Goal: Information Seeking & Learning: Learn about a topic

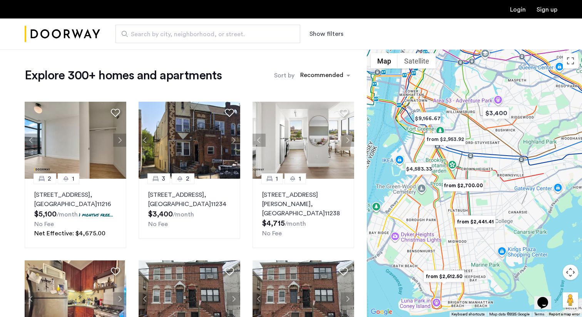
click at [247, 69] on div "Explore 300+ homes and apartments Sort by Recommended" at bounding box center [190, 75] width 330 height 15
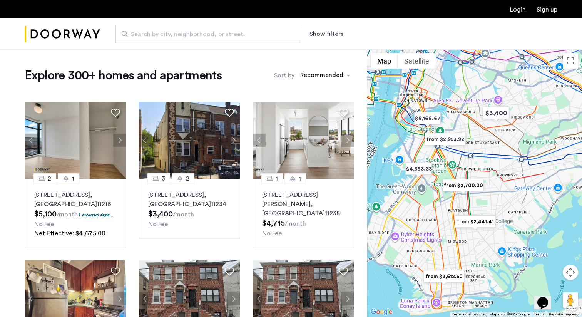
click at [328, 35] on button "Show filters" at bounding box center [327, 33] width 34 height 9
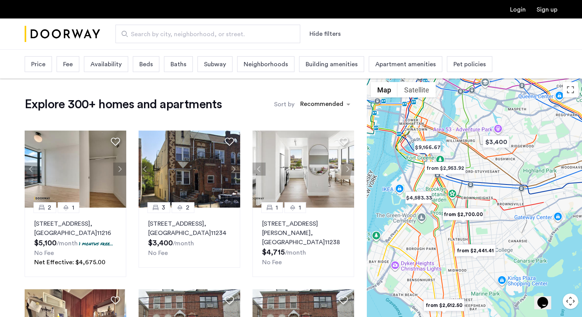
click at [29, 61] on div "Price" at bounding box center [38, 64] width 27 height 16
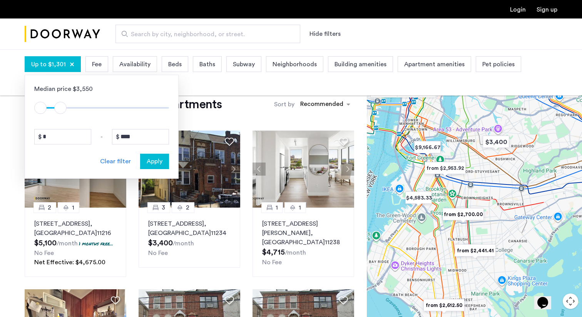
type input "****"
drag, startPoint x: 163, startPoint y: 105, endPoint x: 59, endPoint y: 107, distance: 104.0
click at [59, 107] on span "ngx-slider-max" at bounding box center [59, 108] width 12 height 12
click at [163, 164] on div "Apply" at bounding box center [155, 161] width 24 height 9
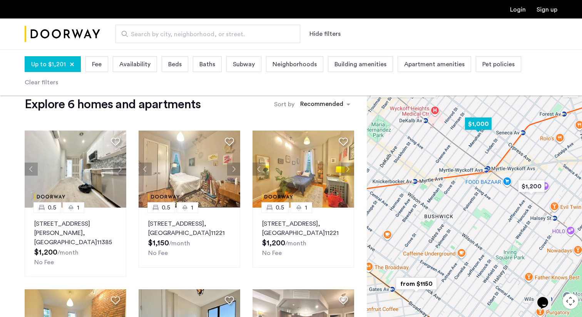
click at [479, 122] on img "$1,000" at bounding box center [478, 123] width 33 height 17
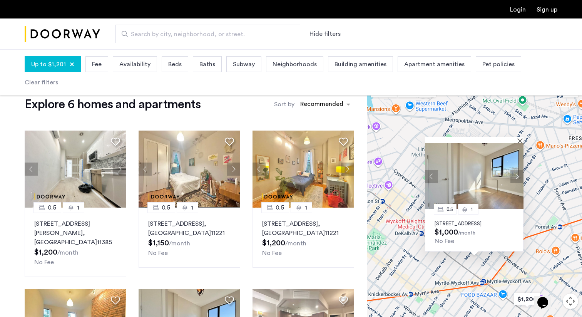
click at [516, 171] on button "Next apartment" at bounding box center [517, 175] width 13 height 13
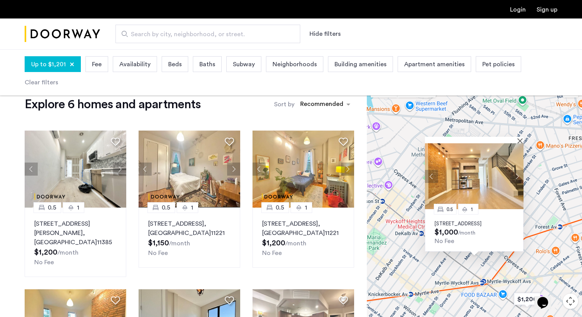
click at [516, 171] on button "Next apartment" at bounding box center [517, 175] width 13 height 13
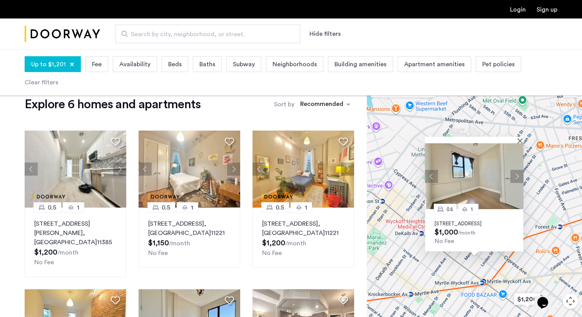
click at [516, 171] on button "Next apartment" at bounding box center [517, 175] width 13 height 13
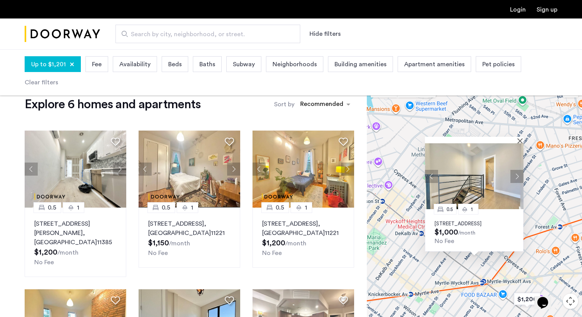
click at [516, 171] on button "Next apartment" at bounding box center [517, 175] width 13 height 13
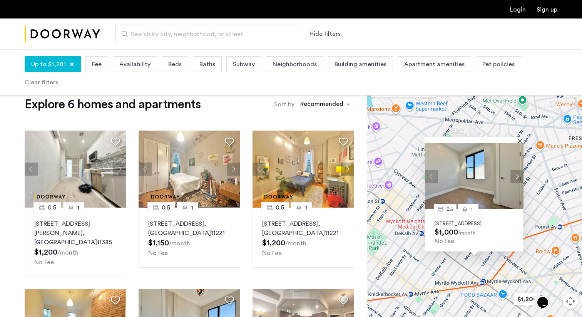
click at [516, 171] on button "Next apartment" at bounding box center [517, 175] width 13 height 13
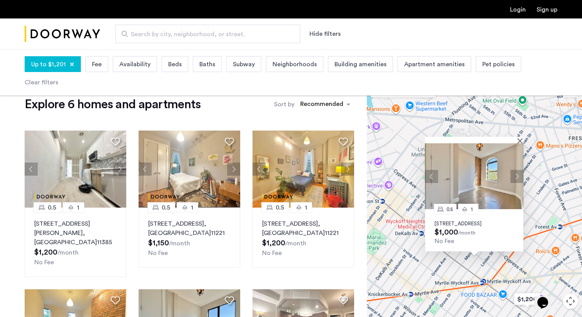
click at [516, 171] on button "Next apartment" at bounding box center [517, 175] width 13 height 13
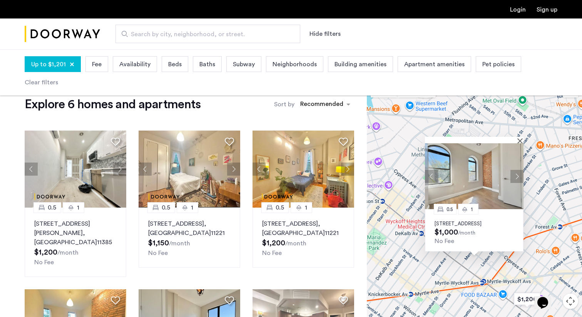
click at [516, 171] on button "Next apartment" at bounding box center [517, 175] width 13 height 13
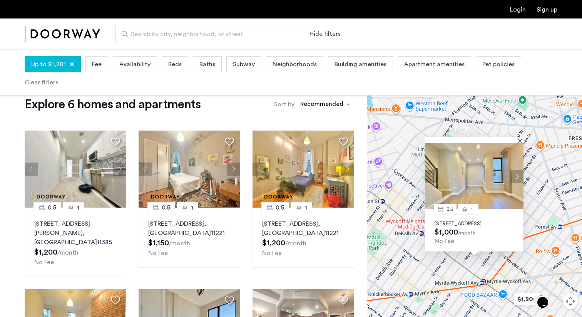
click at [516, 171] on button "Next apartment" at bounding box center [517, 175] width 13 height 13
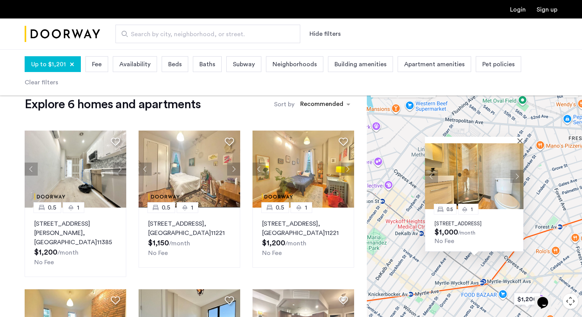
click at [516, 171] on button "Next apartment" at bounding box center [517, 175] width 13 height 13
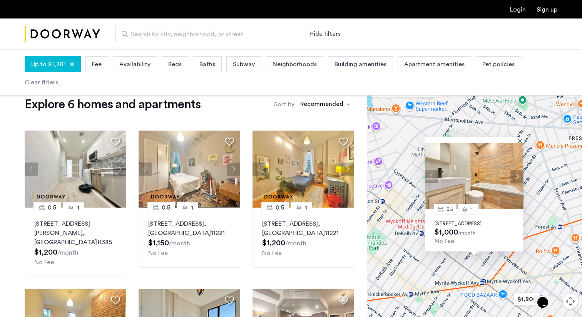
click at [516, 171] on button "Next apartment" at bounding box center [517, 175] width 13 height 13
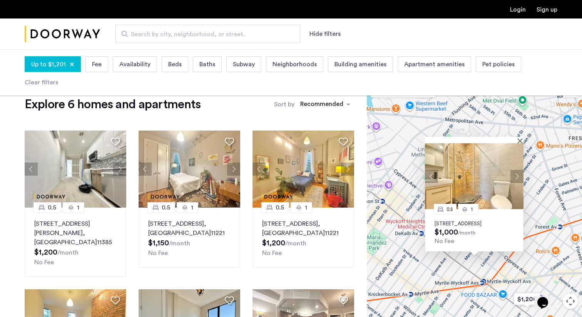
click at [516, 171] on button "Next apartment" at bounding box center [517, 175] width 13 height 13
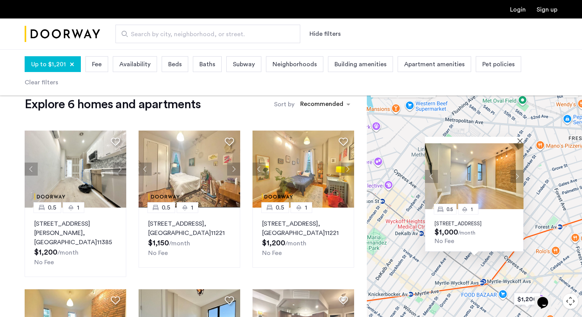
click at [485, 221] on p "411 Menahan Street, Unit 3FBL, Brooklyn, NY 11237" at bounding box center [474, 224] width 79 height 6
click at [521, 138] on button "Close" at bounding box center [521, 140] width 5 height 5
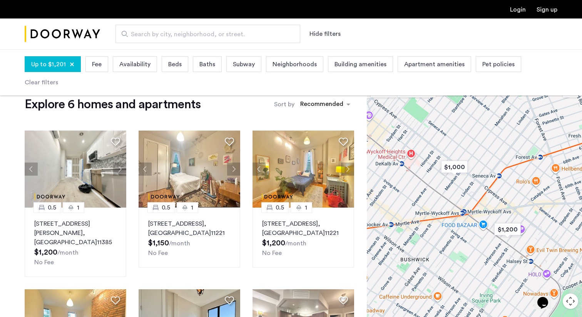
drag, startPoint x: 521, startPoint y: 273, endPoint x: 501, endPoint y: 202, distance: 73.2
click at [501, 202] on div at bounding box center [474, 212] width 215 height 268
click at [322, 104] on div "sort-apartment" at bounding box center [321, 105] width 45 height 10
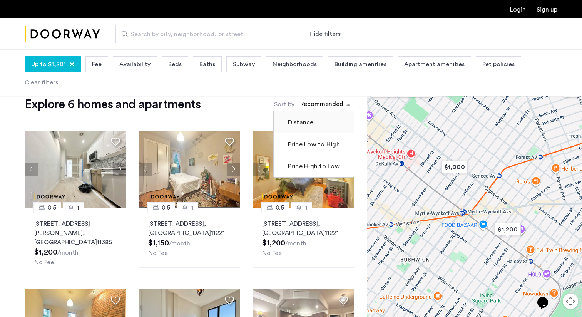
click at [326, 133] on mat-checkbox "Distance" at bounding box center [314, 122] width 80 height 22
click at [324, 145] on label "Price Low to High" at bounding box center [314, 144] width 54 height 9
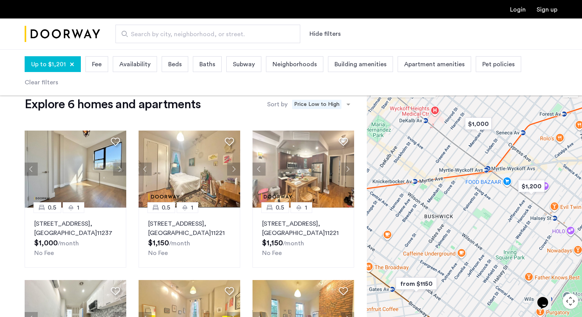
click at [144, 60] on span "Availability" at bounding box center [134, 64] width 31 height 9
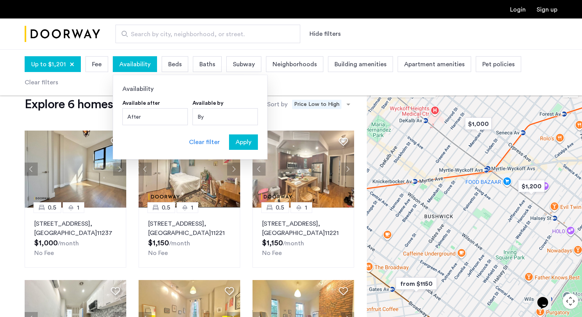
click at [209, 117] on div "By" at bounding box center [225, 116] width 65 height 17
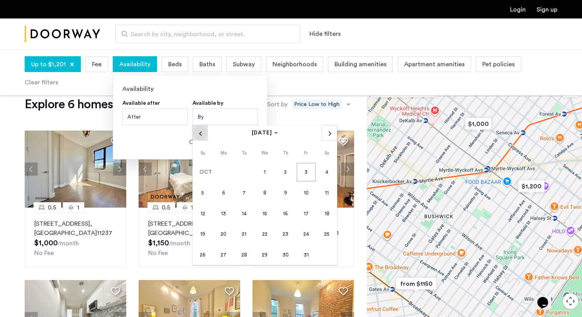
click at [203, 131] on span "Previous month" at bounding box center [200, 133] width 15 height 15
click at [325, 133] on span "Next month" at bounding box center [329, 133] width 15 height 15
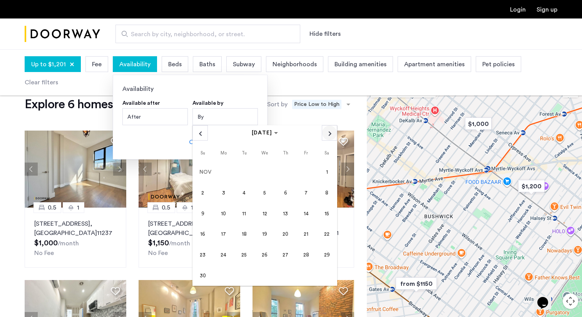
click at [325, 133] on span "Next month" at bounding box center [329, 133] width 15 height 15
click at [221, 192] on span "1" at bounding box center [223, 192] width 18 height 18
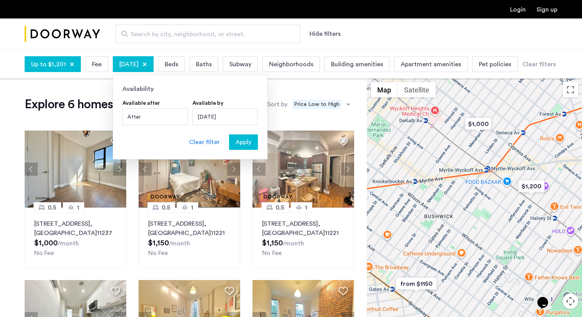
click at [244, 140] on span "Apply" at bounding box center [244, 141] width 16 height 9
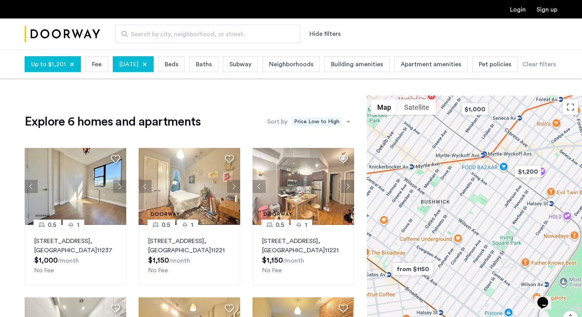
drag, startPoint x: 486, startPoint y: 230, endPoint x: 480, endPoint y: 200, distance: 30.3
click at [480, 200] on div at bounding box center [474, 230] width 215 height 268
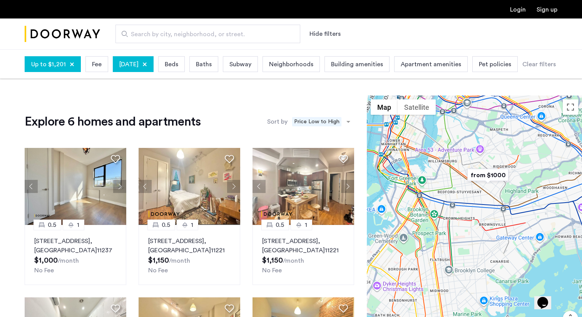
drag, startPoint x: 452, startPoint y: 265, endPoint x: 469, endPoint y: 241, distance: 29.3
click at [469, 242] on div at bounding box center [474, 230] width 215 height 268
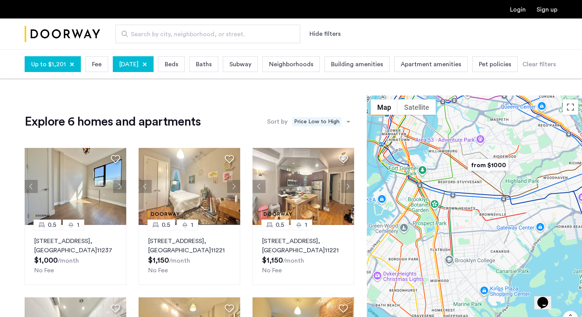
drag, startPoint x: 476, startPoint y: 237, endPoint x: 473, endPoint y: 222, distance: 15.3
click at [473, 222] on div at bounding box center [474, 230] width 215 height 268
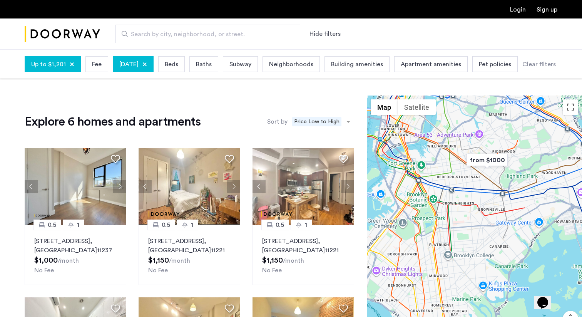
click at [237, 119] on div "Explore 6 homes and apartments Sort by Recommended × Price Low to High" at bounding box center [190, 121] width 330 height 15
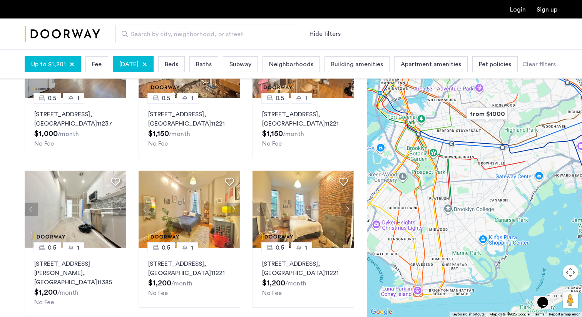
scroll to position [127, 0]
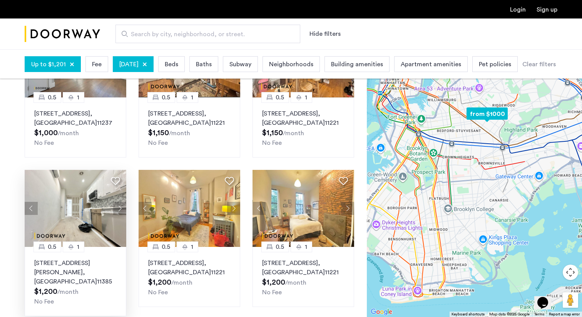
click at [114, 206] on button "Next apartment" at bounding box center [119, 208] width 13 height 13
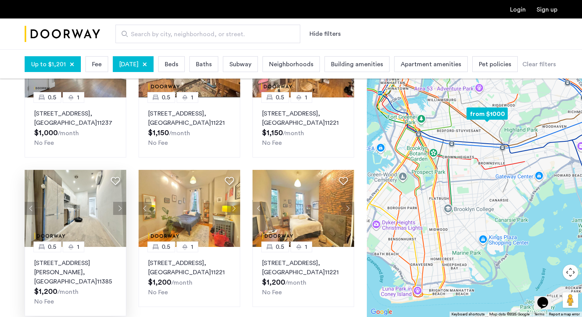
click at [114, 206] on button "Next apartment" at bounding box center [119, 208] width 13 height 13
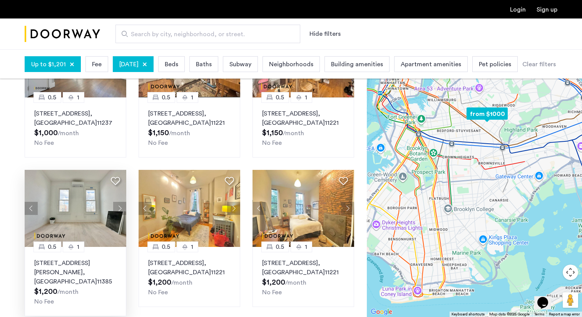
click at [114, 206] on button "Next apartment" at bounding box center [119, 208] width 13 height 13
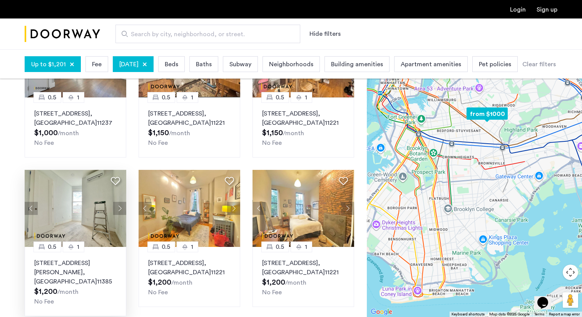
click at [114, 206] on button "Next apartment" at bounding box center [119, 208] width 13 height 13
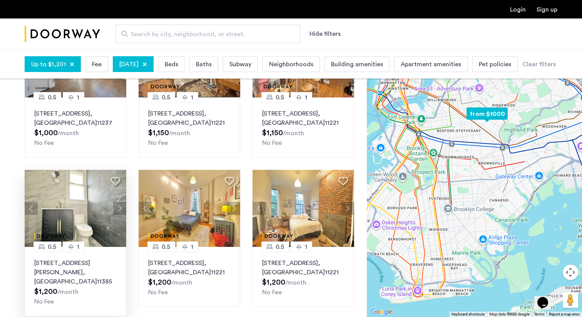
click at [114, 206] on button "Next apartment" at bounding box center [119, 208] width 13 height 13
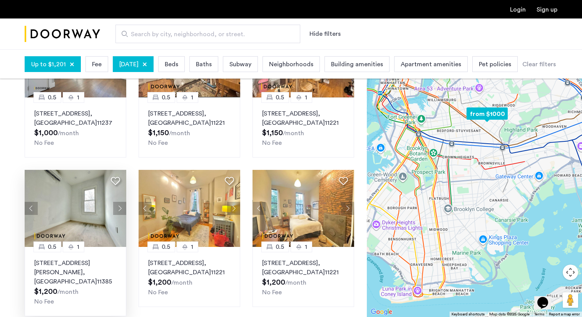
click at [114, 206] on button "Next apartment" at bounding box center [119, 208] width 13 height 13
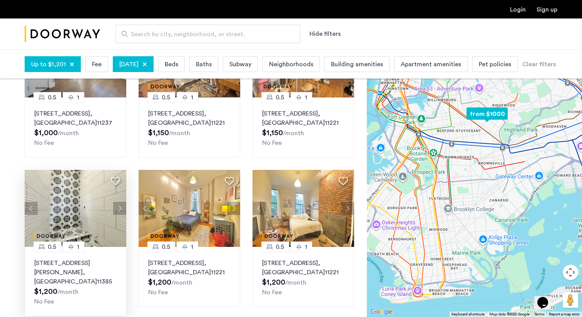
click at [114, 206] on button "Next apartment" at bounding box center [119, 208] width 13 height 13
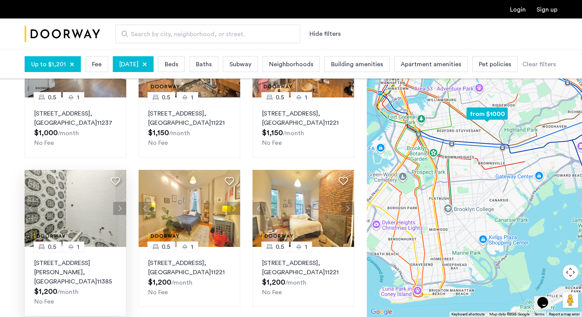
click at [114, 206] on button "Next apartment" at bounding box center [119, 208] width 13 height 13
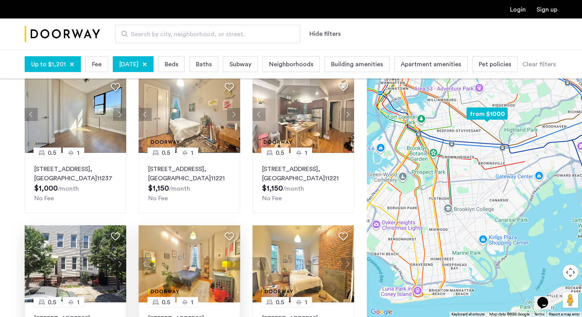
scroll to position [15, 0]
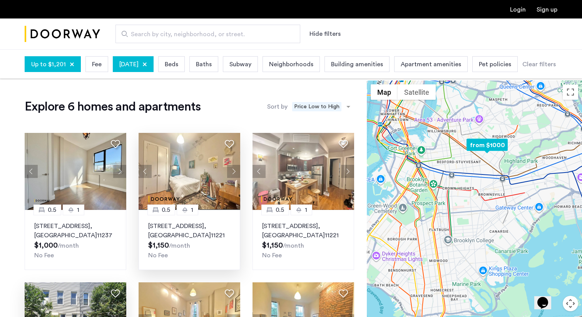
click at [233, 171] on button "Next apartment" at bounding box center [233, 171] width 13 height 13
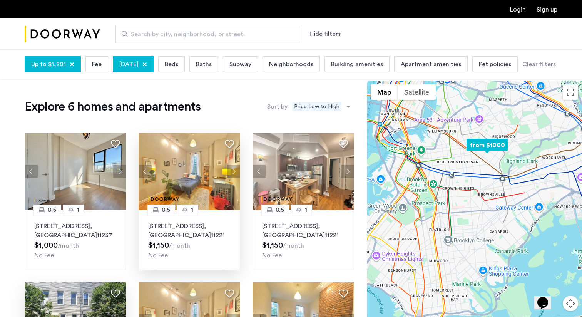
click at [233, 171] on button "Next apartment" at bounding box center [233, 171] width 13 height 13
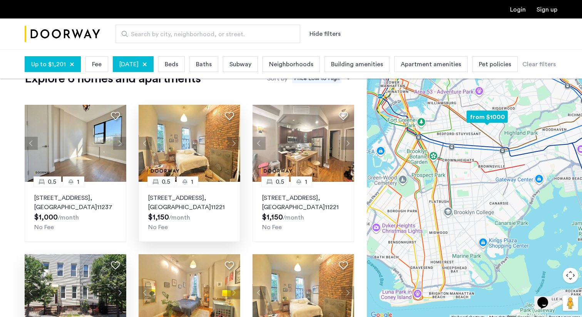
scroll to position [0, 0]
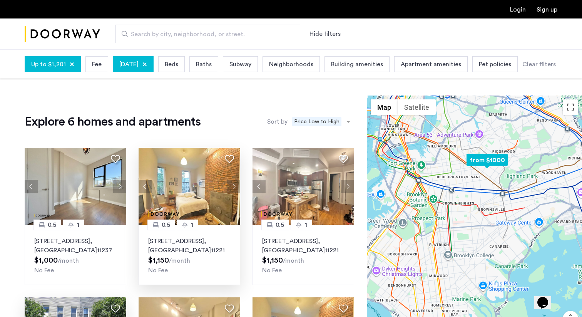
click at [230, 188] on button "Next apartment" at bounding box center [233, 186] width 13 height 13
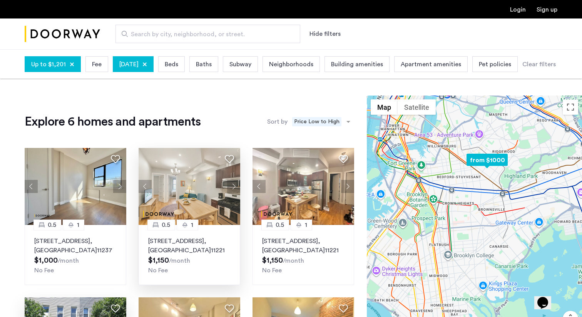
click at [230, 188] on button "Next apartment" at bounding box center [233, 186] width 13 height 13
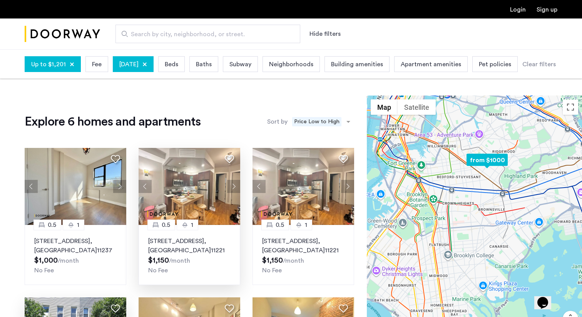
click at [230, 188] on button "Next apartment" at bounding box center [233, 186] width 13 height 13
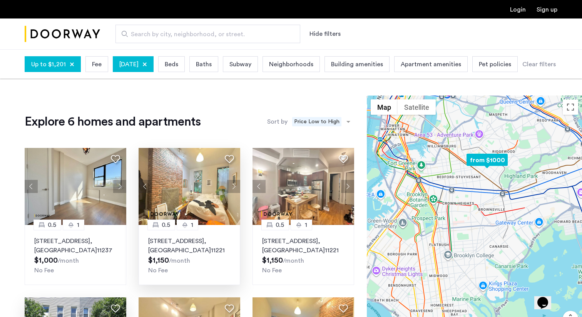
click at [230, 188] on button "Next apartment" at bounding box center [233, 186] width 13 height 13
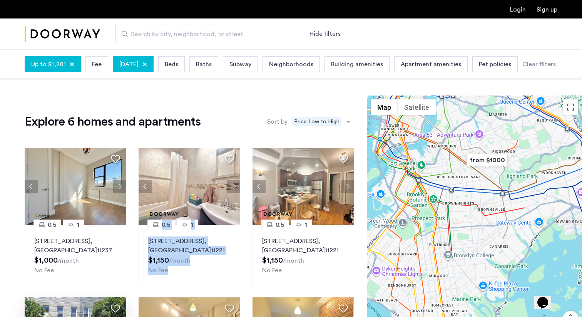
drag, startPoint x: 278, startPoint y: 245, endPoint x: 466, endPoint y: 2, distance: 308.1
click at [0, 0] on app-root "Login Sign up Search by city, neighborhood, or street. Hide filters Up to $1,20…" at bounding box center [291, 288] width 582 height 577
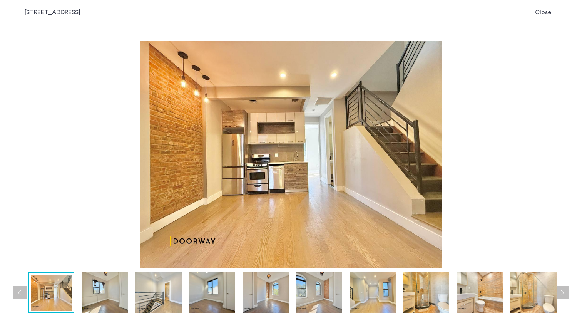
click at [566, 293] on button "Next apartment" at bounding box center [562, 292] width 13 height 13
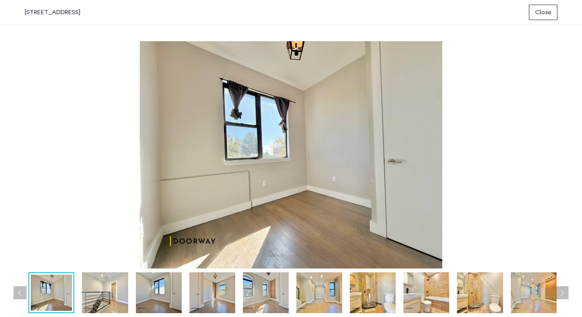
click at [566, 293] on button "Next apartment" at bounding box center [562, 292] width 13 height 13
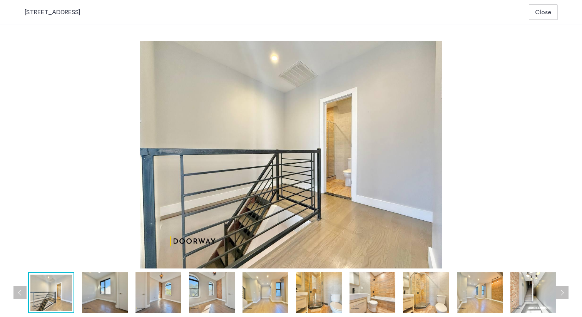
click at [566, 293] on button "Next apartment" at bounding box center [562, 292] width 13 height 13
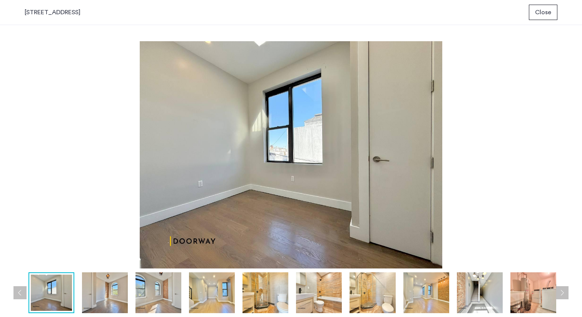
click at [566, 293] on button "Next apartment" at bounding box center [562, 292] width 13 height 13
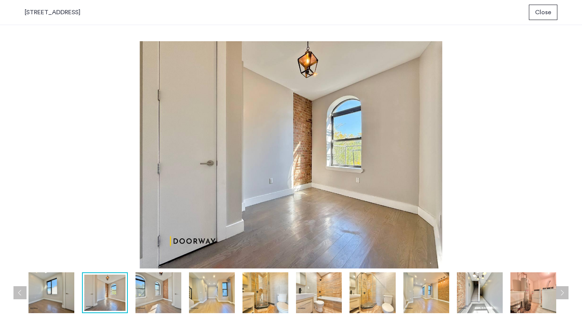
click at [566, 293] on button "Next apartment" at bounding box center [562, 292] width 13 height 13
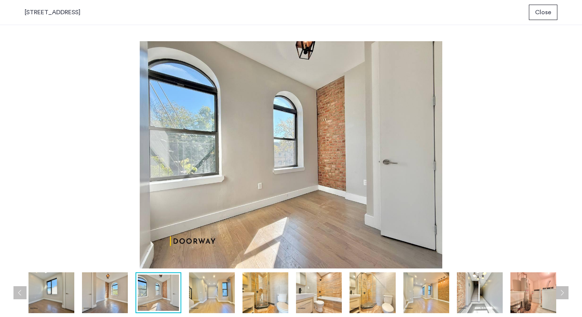
click at [566, 293] on button "Next apartment" at bounding box center [562, 292] width 13 height 13
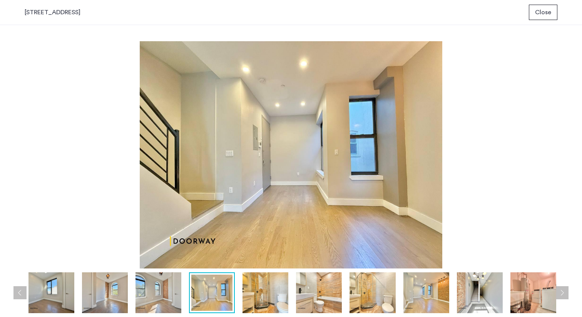
click at [566, 293] on button "Next apartment" at bounding box center [562, 292] width 13 height 13
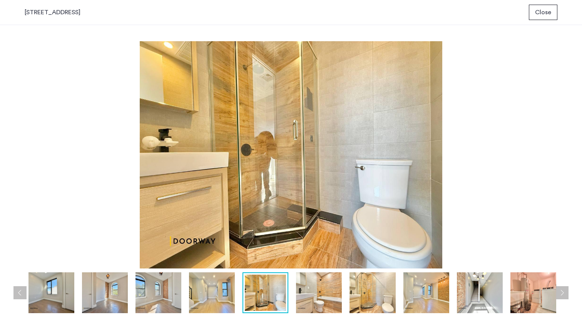
click at [566, 293] on button "Next apartment" at bounding box center [562, 292] width 13 height 13
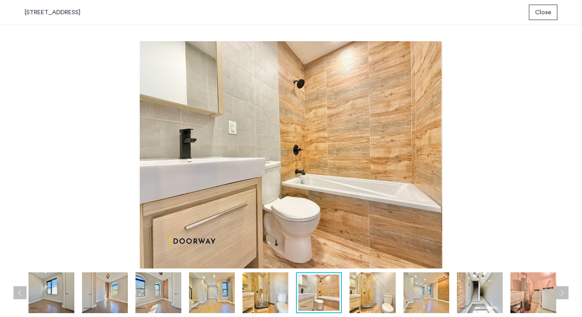
click at [566, 293] on button "Next apartment" at bounding box center [562, 292] width 13 height 13
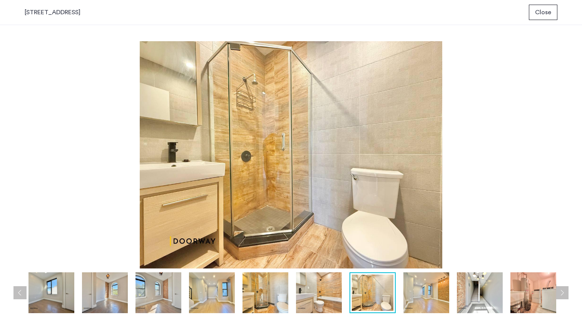
click at [566, 293] on button "Next apartment" at bounding box center [562, 292] width 13 height 13
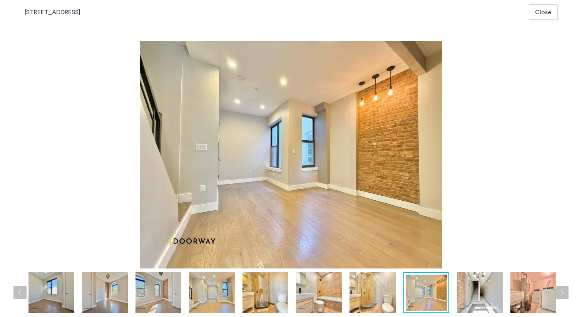
click at [566, 293] on button "Next apartment" at bounding box center [562, 292] width 13 height 13
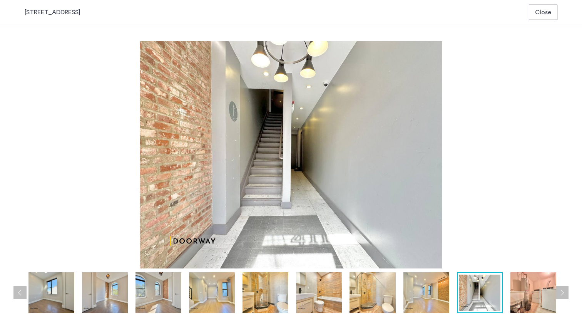
click at [566, 293] on button "Next apartment" at bounding box center [562, 292] width 13 height 13
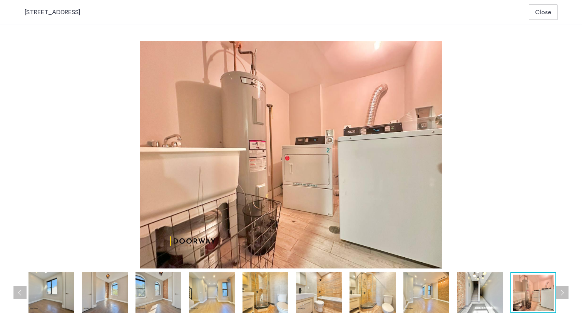
click at [566, 293] on button "Next apartment" at bounding box center [562, 292] width 13 height 13
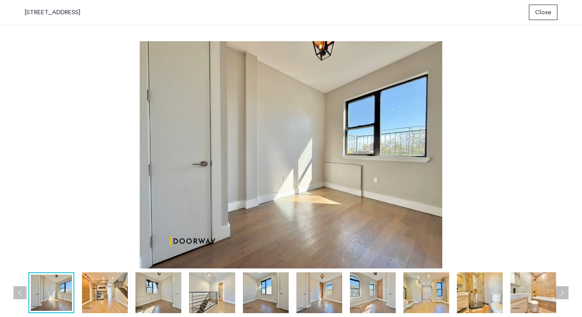
click at [566, 293] on button "Next apartment" at bounding box center [562, 292] width 13 height 13
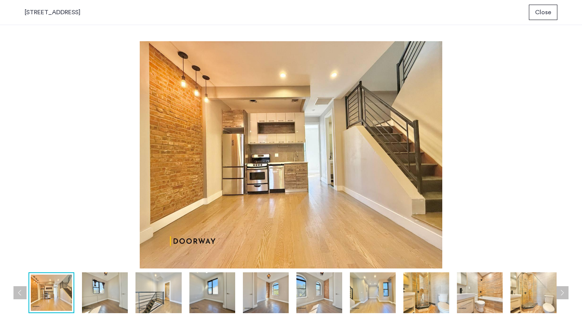
click at [566, 293] on button "Next apartment" at bounding box center [562, 292] width 13 height 13
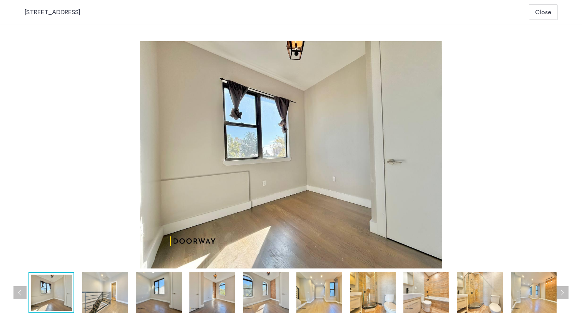
click at [566, 293] on button "Next apartment" at bounding box center [562, 292] width 13 height 13
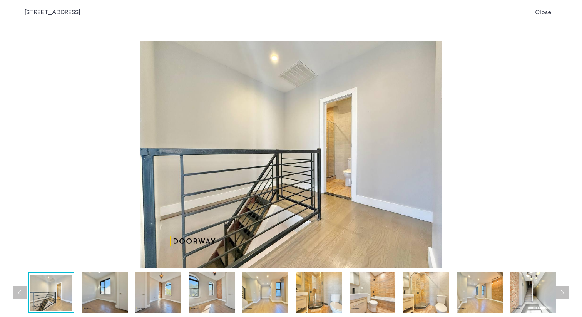
click at [566, 293] on button "Next apartment" at bounding box center [562, 292] width 13 height 13
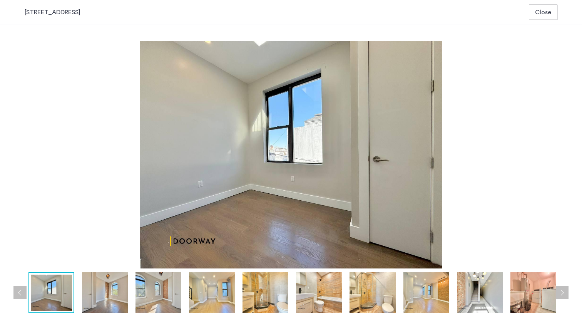
click at [566, 293] on button "Next apartment" at bounding box center [562, 292] width 13 height 13
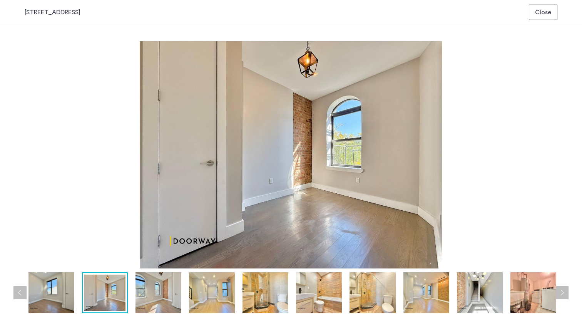
click at [566, 293] on button "Next apartment" at bounding box center [562, 292] width 13 height 13
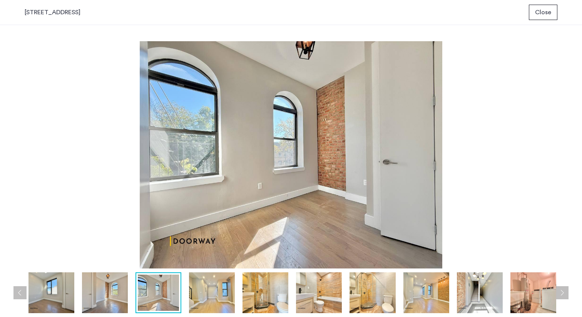
click at [555, 16] on button "Close" at bounding box center [543, 12] width 29 height 15
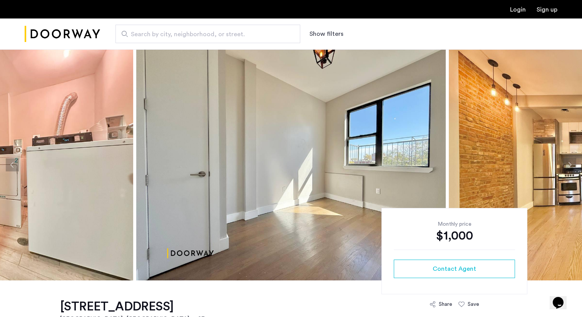
click at [412, 142] on img at bounding box center [291, 164] width 310 height 231
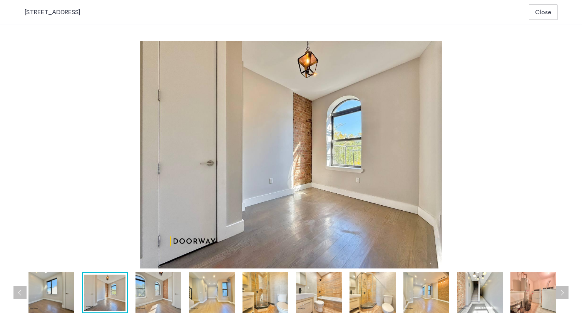
click at [548, 12] on span "Close" at bounding box center [543, 12] width 16 height 9
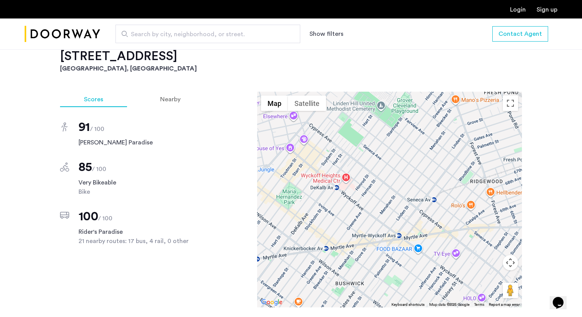
scroll to position [644, 0]
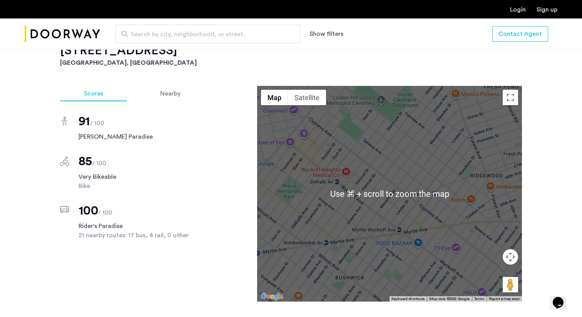
click at [395, 201] on div at bounding box center [389, 194] width 265 height 216
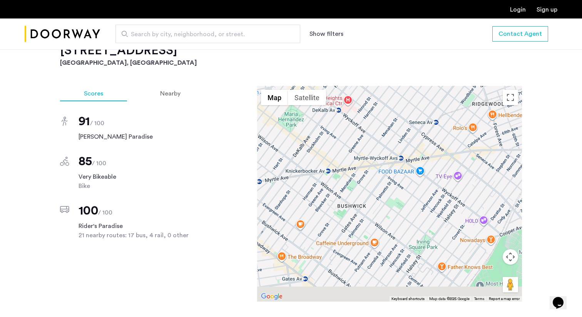
drag, startPoint x: 456, startPoint y: 171, endPoint x: 459, endPoint y: 102, distance: 68.6
click at [459, 102] on div at bounding box center [389, 194] width 265 height 216
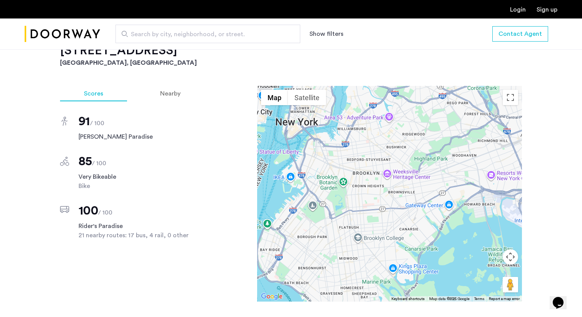
drag, startPoint x: 438, startPoint y: 198, endPoint x: 406, endPoint y: 189, distance: 32.3
click at [406, 189] on div at bounding box center [389, 194] width 265 height 216
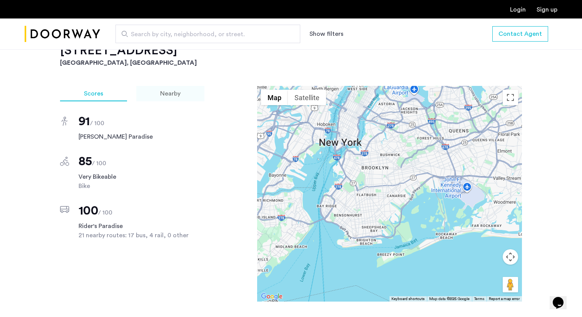
click at [180, 91] on span "Nearby" at bounding box center [170, 94] width 20 height 6
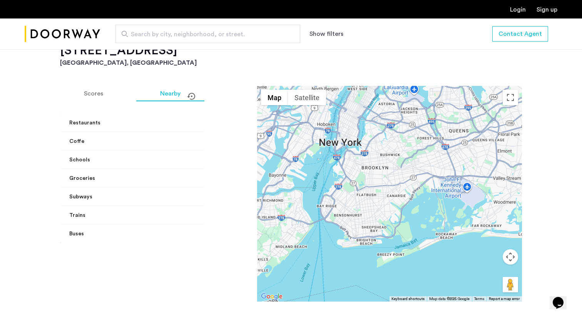
click at [181, 193] on mat-panel-title "Subways" at bounding box center [151, 197] width 164 height 8
click at [222, 200] on div "Scores Nearby Restaurants Paloma's Mexican Cuisine 2 min walk Williamsburg Pizz…" at bounding box center [291, 209] width 462 height 247
click at [193, 223] on div "6 min walk" at bounding box center [218, 227] width 50 height 8
click at [193, 240] on div "7 min walk" at bounding box center [218, 244] width 50 height 8
click at [193, 258] on div "10 min walk" at bounding box center [218, 262] width 50 height 8
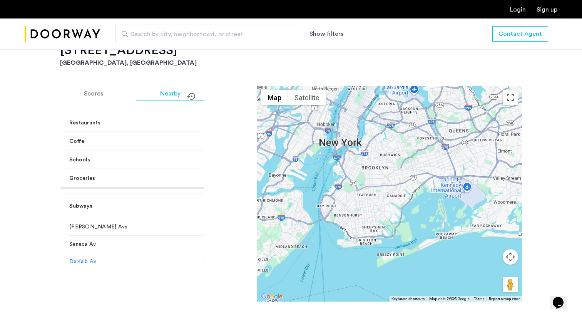
click at [160, 222] on div "Myrtle-Wyckoff Avs 6 min walk" at bounding box center [156, 226] width 174 height 17
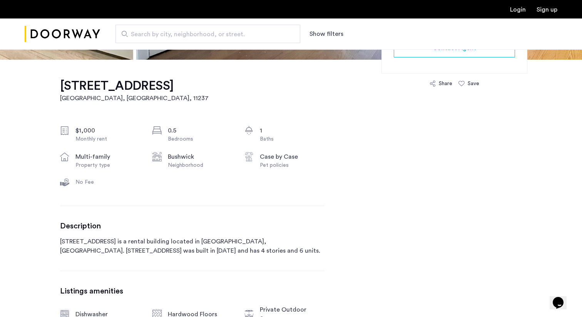
scroll to position [219, 0]
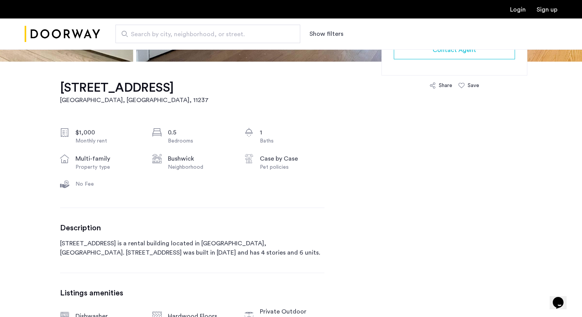
click at [208, 89] on h1 "411 Menahan Street, Unit 3FBL" at bounding box center [134, 87] width 149 height 15
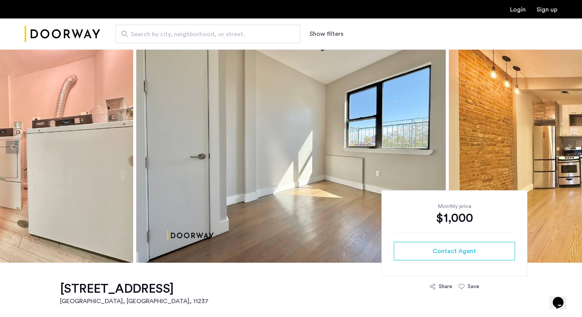
scroll to position [0, 0]
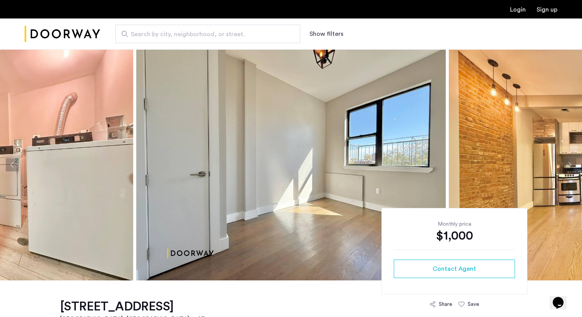
click at [376, 139] on img at bounding box center [291, 164] width 310 height 231
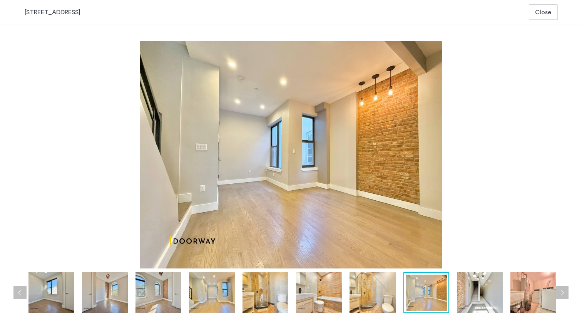
click at [549, 18] on button "Close" at bounding box center [543, 12] width 29 height 15
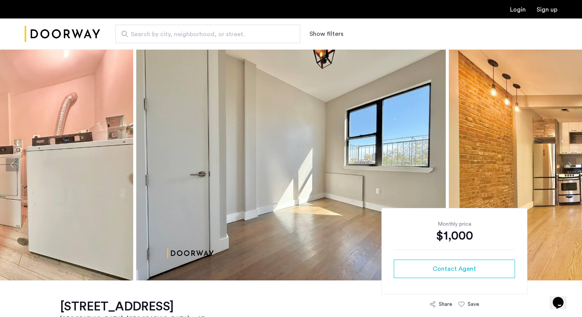
click at [373, 139] on img at bounding box center [291, 164] width 310 height 231
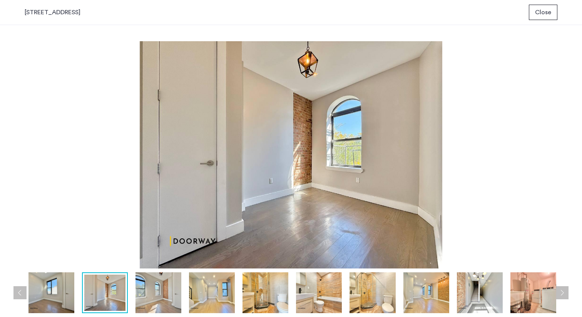
click at [548, 11] on span "Close" at bounding box center [543, 12] width 16 height 9
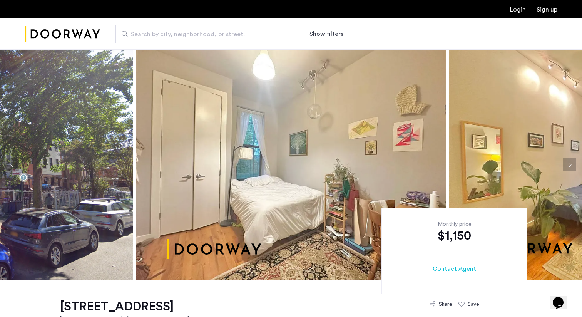
click at [568, 164] on button "Next apartment" at bounding box center [569, 164] width 13 height 13
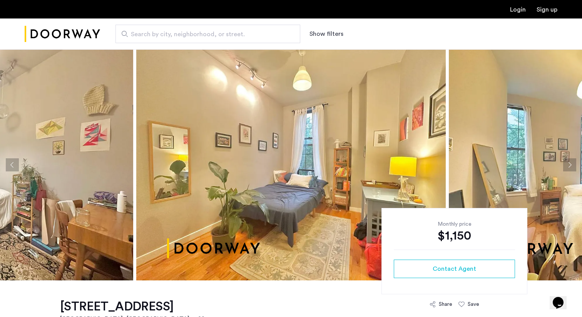
click at [568, 164] on button "Next apartment" at bounding box center [569, 164] width 13 height 13
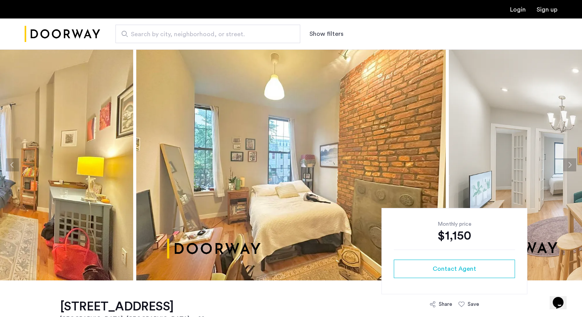
click at [568, 164] on button "Next apartment" at bounding box center [569, 164] width 13 height 13
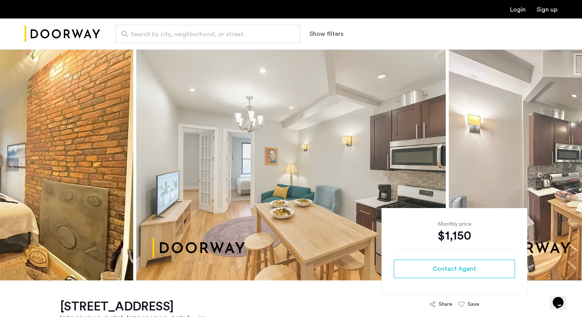
click at [568, 164] on button "Next apartment" at bounding box center [569, 164] width 13 height 13
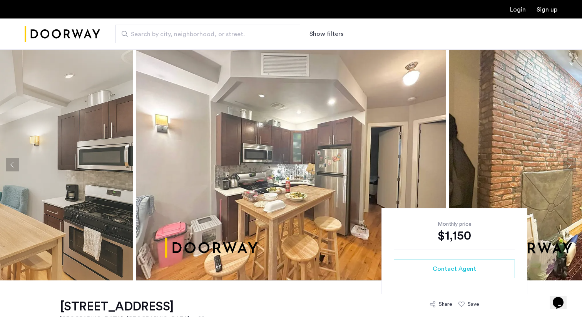
click at [568, 164] on button "Next apartment" at bounding box center [569, 164] width 13 height 13
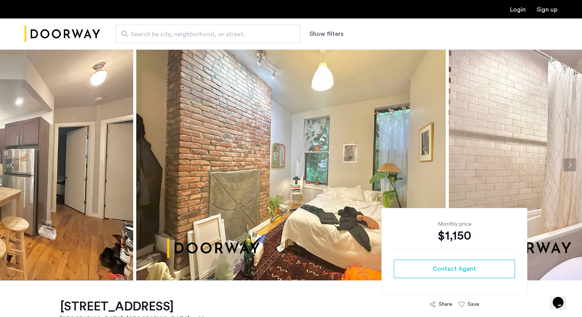
click at [568, 164] on button "Next apartment" at bounding box center [569, 164] width 13 height 13
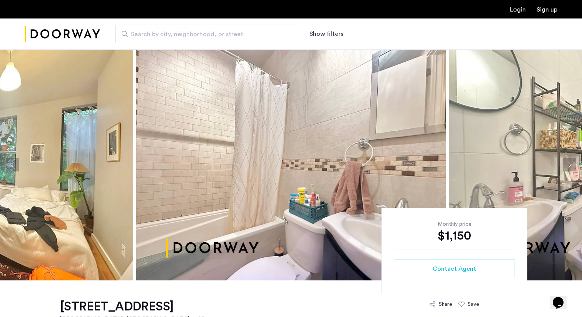
click at [568, 164] on button "Next apartment" at bounding box center [569, 164] width 13 height 13
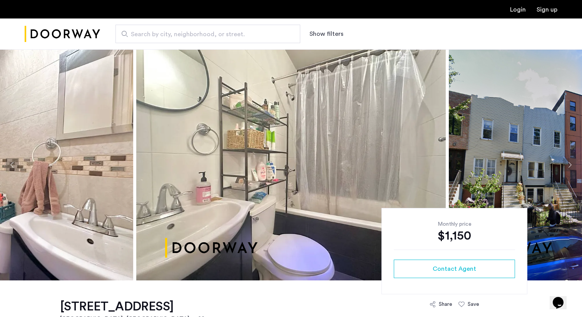
click at [568, 164] on button "Next apartment" at bounding box center [569, 164] width 13 height 13
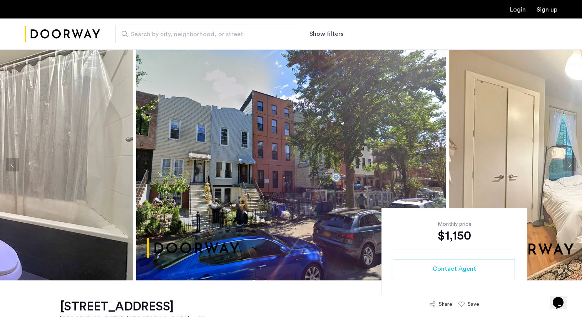
click at [568, 164] on button "Next apartment" at bounding box center [569, 164] width 13 height 13
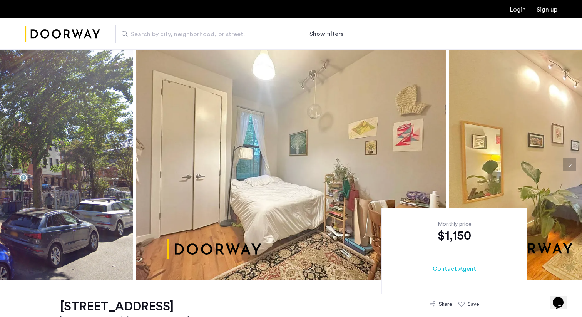
click at [568, 164] on button "Next apartment" at bounding box center [569, 164] width 13 height 13
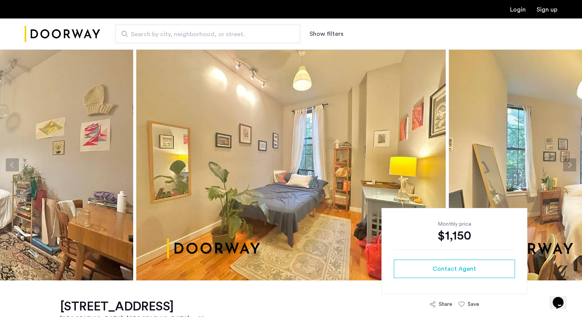
click at [568, 164] on button "Next apartment" at bounding box center [569, 164] width 13 height 13
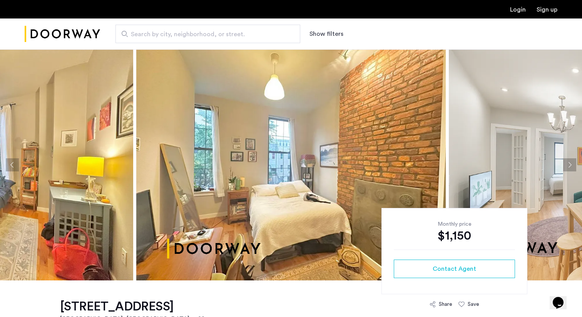
click at [568, 164] on button "Next apartment" at bounding box center [569, 164] width 13 height 13
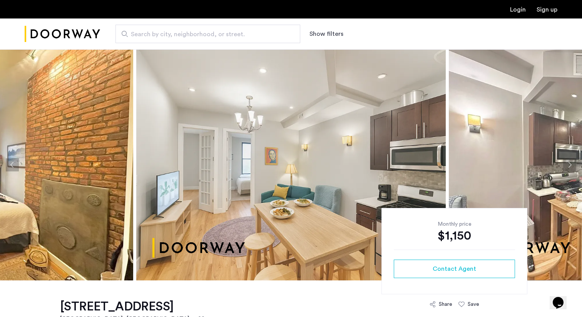
click at [568, 164] on button "Next apartment" at bounding box center [569, 164] width 13 height 13
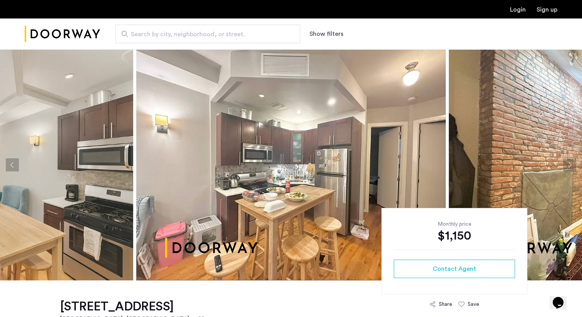
click at [568, 164] on button "Next apartment" at bounding box center [569, 164] width 13 height 13
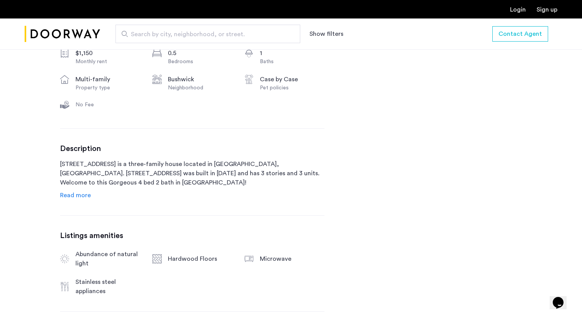
scroll to position [300, 0]
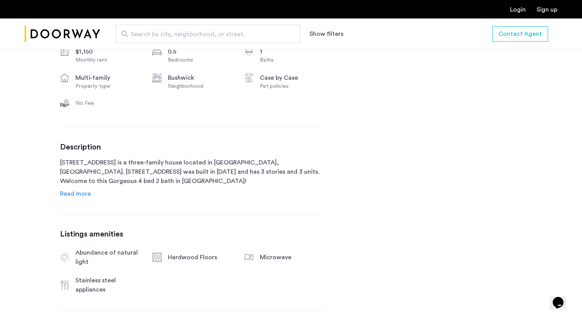
click at [76, 194] on span "Read more" at bounding box center [75, 194] width 31 height 6
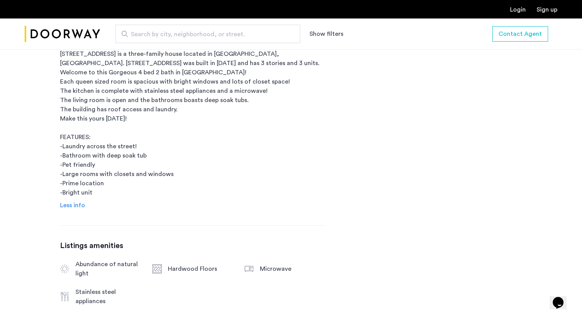
scroll to position [410, 0]
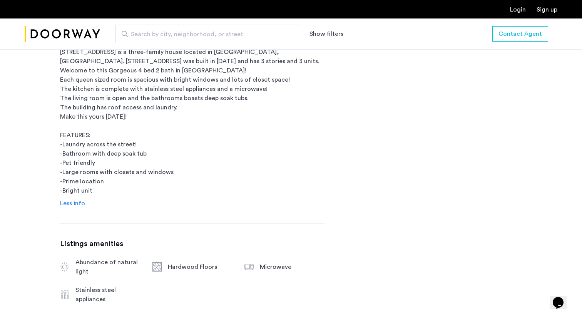
click at [70, 206] on span "Less info" at bounding box center [72, 203] width 25 height 6
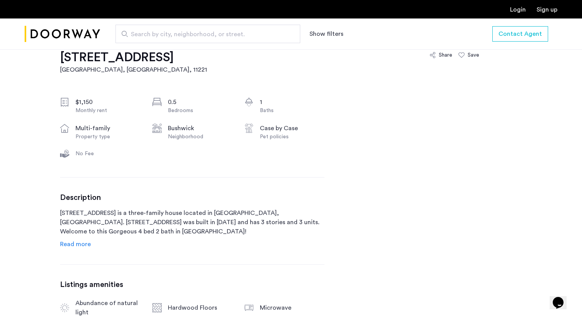
scroll to position [257, 0]
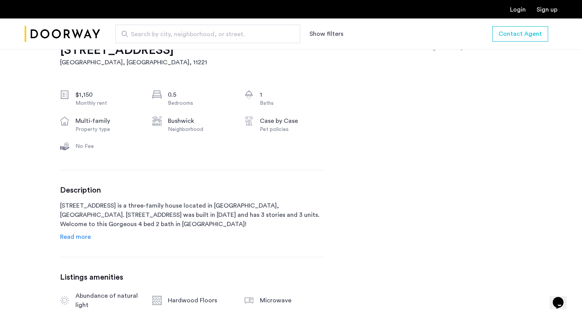
click at [77, 234] on span "Read more" at bounding box center [75, 237] width 31 height 6
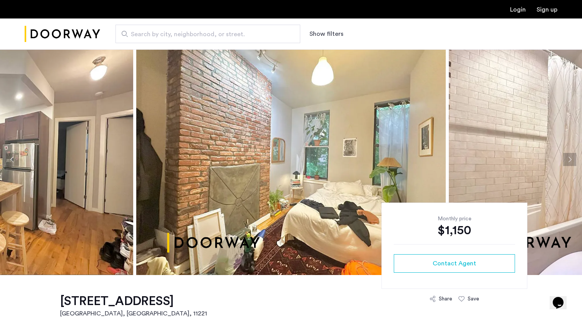
scroll to position [0, 0]
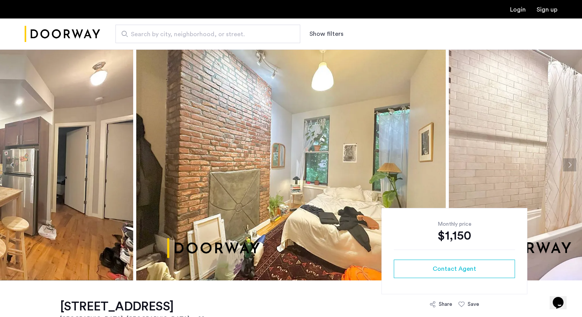
click at [570, 162] on button "Next apartment" at bounding box center [569, 164] width 13 height 13
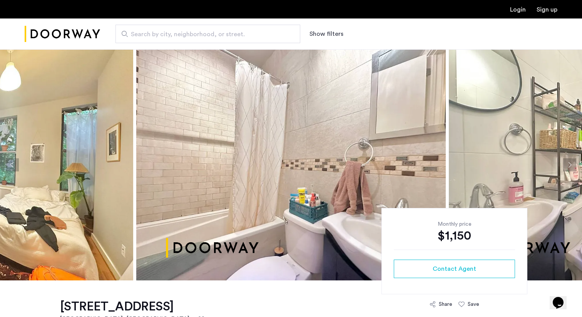
click at [570, 162] on button "Next apartment" at bounding box center [569, 164] width 13 height 13
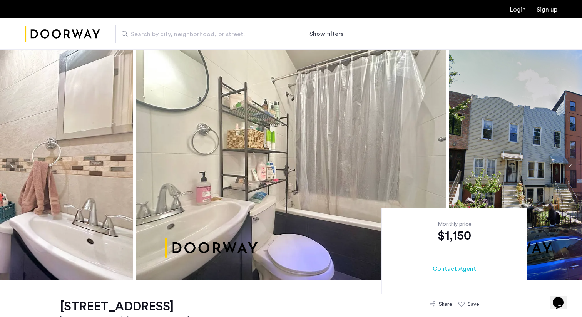
click at [570, 162] on button "Next apartment" at bounding box center [569, 164] width 13 height 13
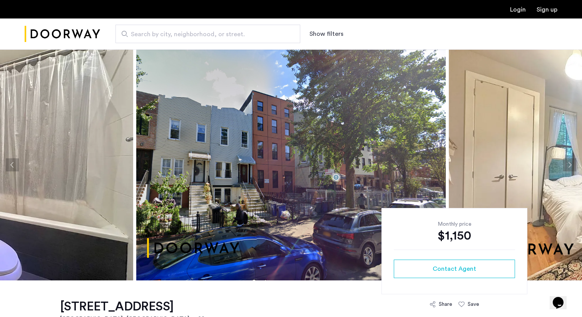
click at [570, 162] on button "Next apartment" at bounding box center [569, 164] width 13 height 13
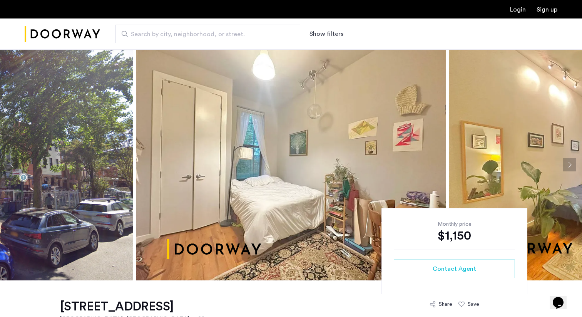
click at [570, 162] on button "Next apartment" at bounding box center [569, 164] width 13 height 13
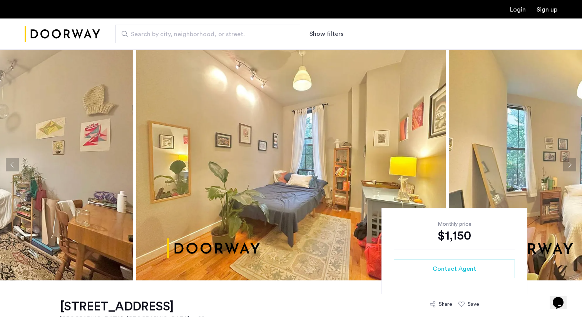
click at [570, 162] on button "Next apartment" at bounding box center [569, 164] width 13 height 13
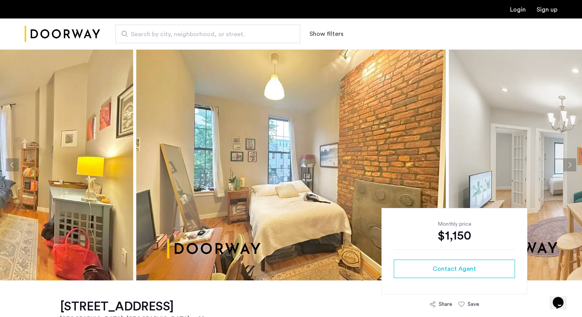
click at [570, 162] on button "Next apartment" at bounding box center [569, 164] width 13 height 13
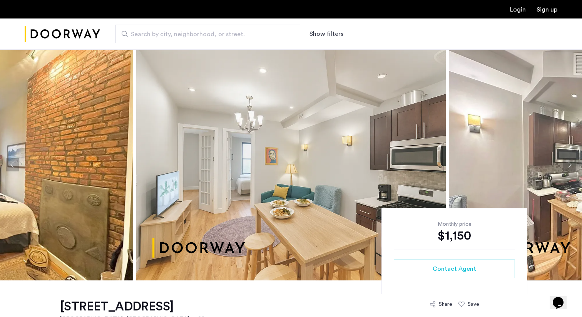
click at [570, 162] on button "Next apartment" at bounding box center [569, 164] width 13 height 13
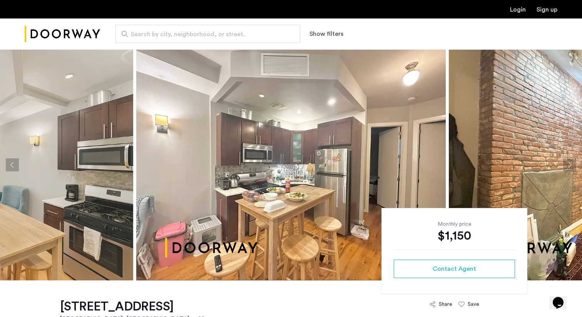
click at [570, 162] on button "Next apartment" at bounding box center [569, 164] width 13 height 13
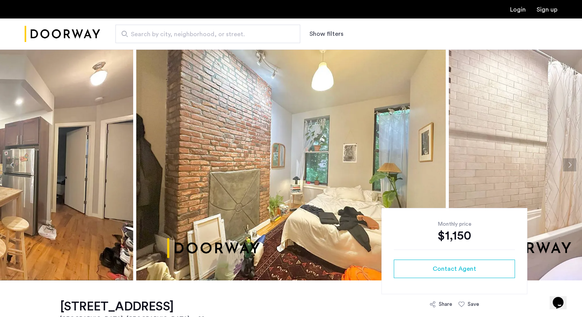
click at [570, 162] on button "Next apartment" at bounding box center [569, 164] width 13 height 13
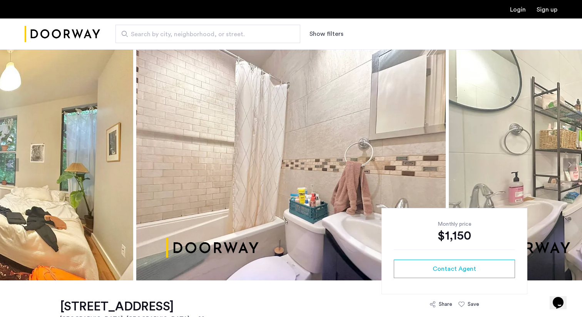
click at [570, 162] on button "Next apartment" at bounding box center [569, 164] width 13 height 13
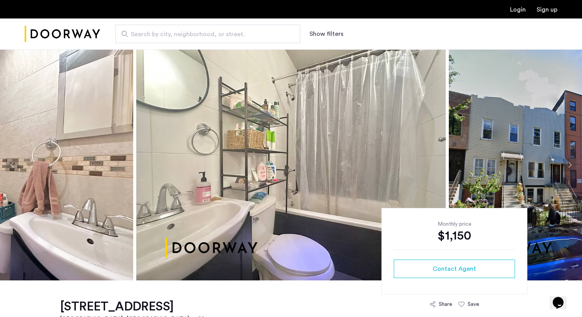
click at [570, 162] on button "Next apartment" at bounding box center [569, 164] width 13 height 13
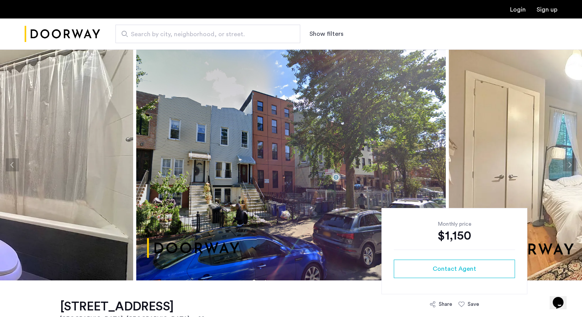
click at [570, 162] on button "Next apartment" at bounding box center [569, 164] width 13 height 13
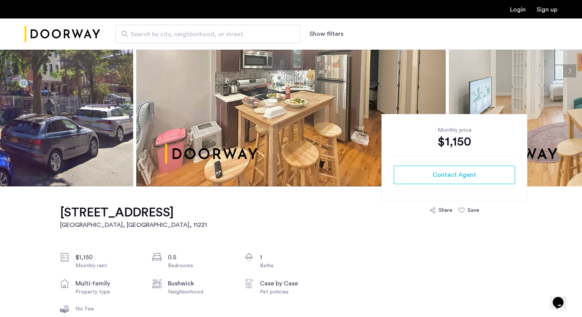
scroll to position [109, 0]
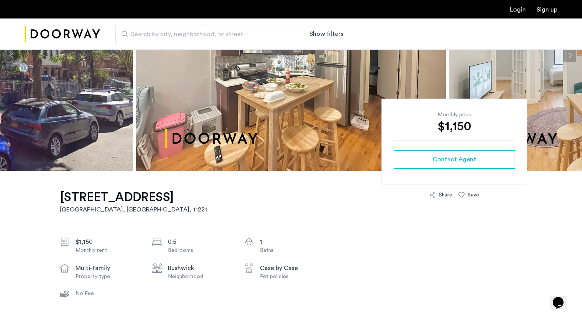
drag, startPoint x: 59, startPoint y: 198, endPoint x: 167, endPoint y: 192, distance: 108.0
copy h1 "[STREET_ADDRESS]"
